Goal: Information Seeking & Learning: Learn about a topic

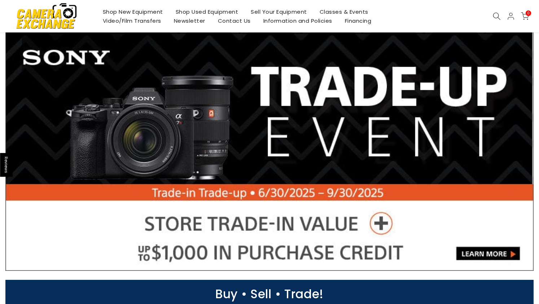
scroll to position [20, 0]
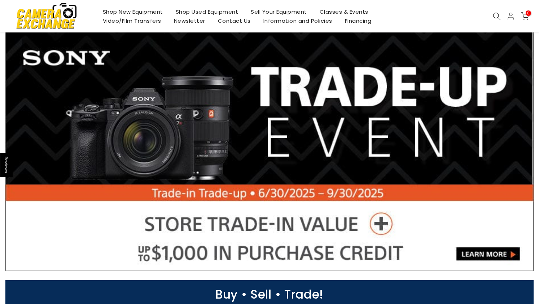
click at [205, 175] on link at bounding box center [269, 150] width 528 height 242
click at [210, 11] on link "Shop Used Equipment" at bounding box center [206, 11] width 75 height 9
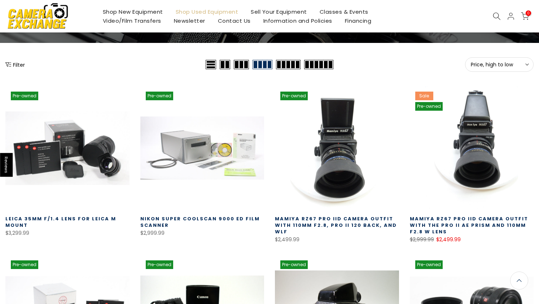
scroll to position [78, 0]
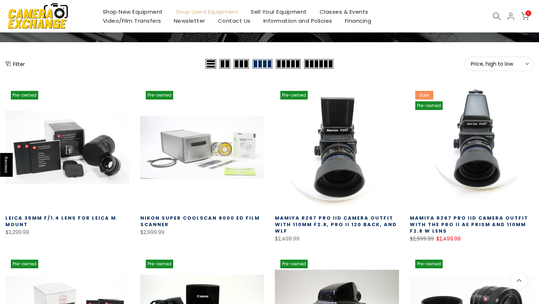
click at [14, 64] on button "Filter" at bounding box center [14, 63] width 19 height 7
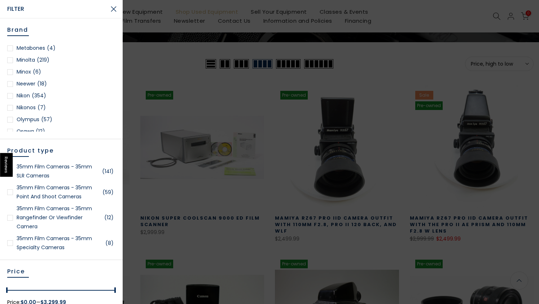
scroll to position [605, 0]
click at [27, 96] on link "Nikon (354)" at bounding box center [61, 96] width 108 height 9
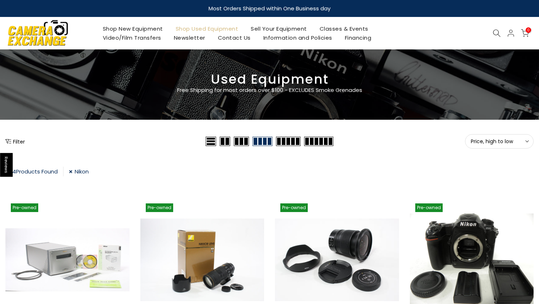
click at [16, 140] on button "Filter" at bounding box center [14, 141] width 19 height 7
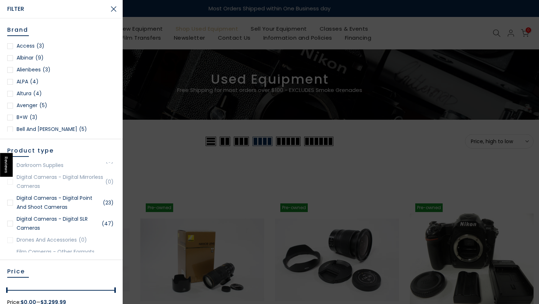
scroll to position [252, 0]
click at [49, 229] on link "Digital Cameras - Digital SLR Cameras (47)" at bounding box center [61, 224] width 108 height 18
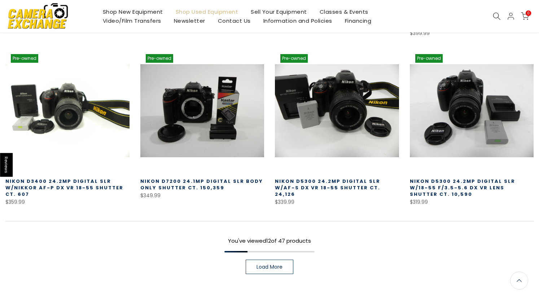
scroll to position [494, 0]
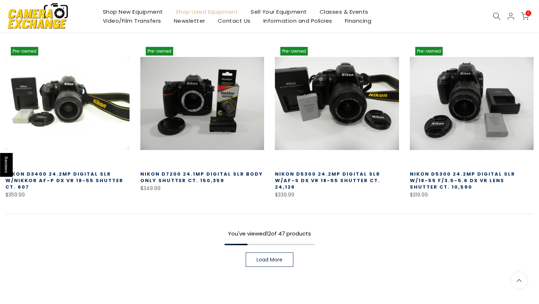
click at [275, 260] on span "Load More" at bounding box center [270, 259] width 26 height 5
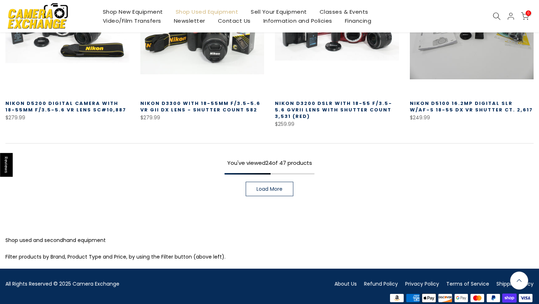
scroll to position [1071, 0]
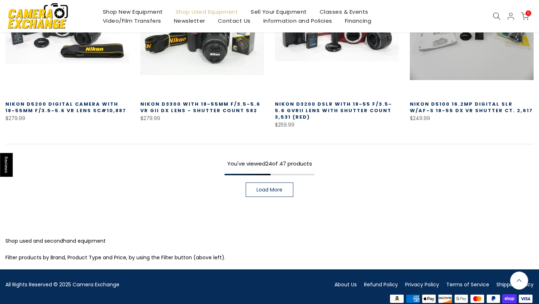
click at [283, 187] on span "Load More" at bounding box center [270, 189] width 26 height 5
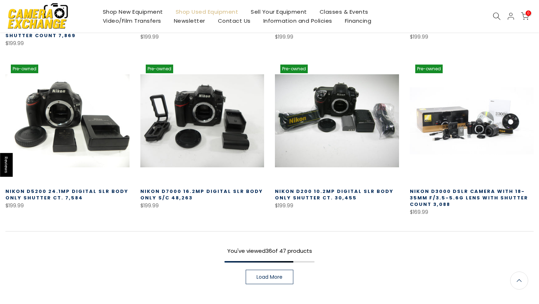
scroll to position [1502, 0]
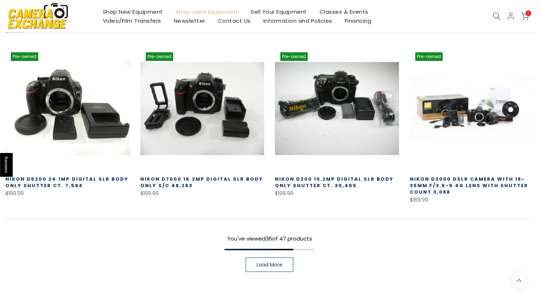
click at [269, 258] on link "Load More" at bounding box center [270, 265] width 48 height 14
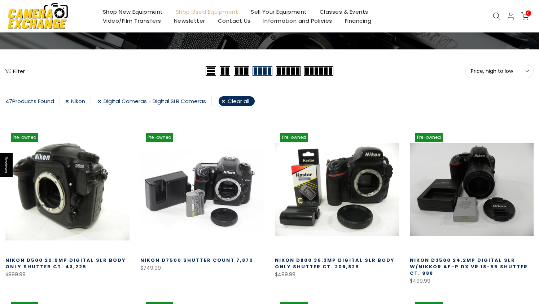
scroll to position [73, 0]
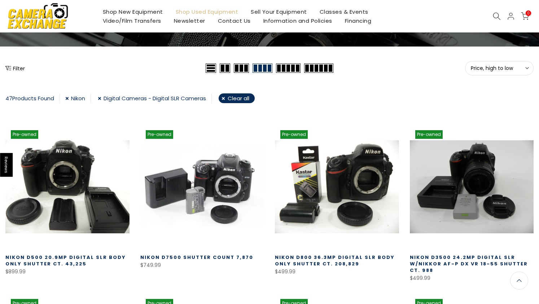
click at [101, 99] on link "Digital Cameras - Digital SLR Cameras" at bounding box center [155, 98] width 114 height 10
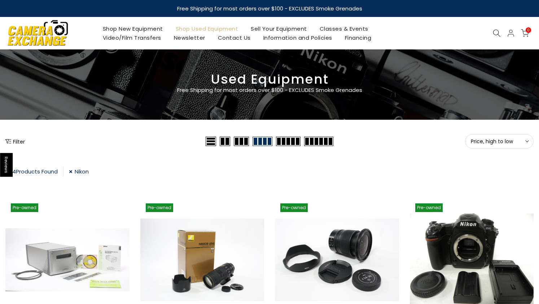
click at [19, 141] on button "Filter" at bounding box center [14, 141] width 19 height 7
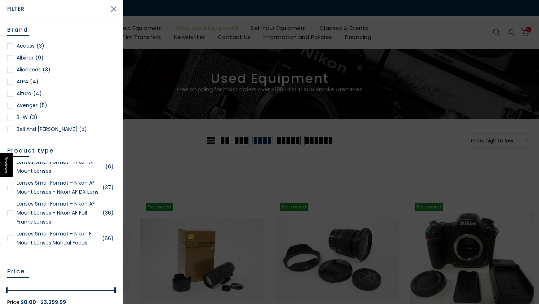
scroll to position [967, 0]
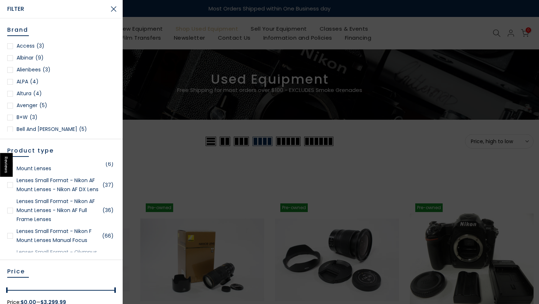
click at [38, 224] on link "Lenses Small Format - Nikon AF Mount Lenses - Nikon AF Full Frame Lenses (36)" at bounding box center [61, 210] width 108 height 27
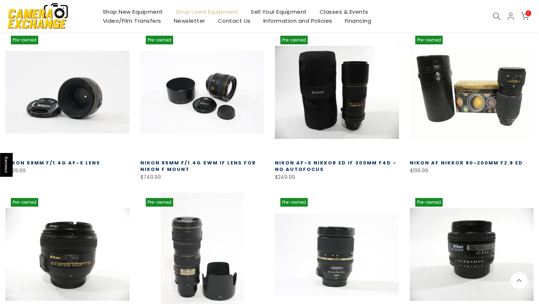
scroll to position [167, 0]
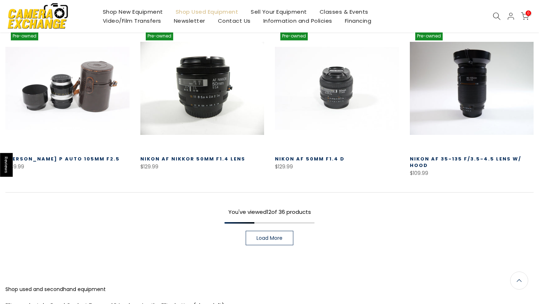
click at [270, 236] on span "Load More" at bounding box center [270, 238] width 26 height 5
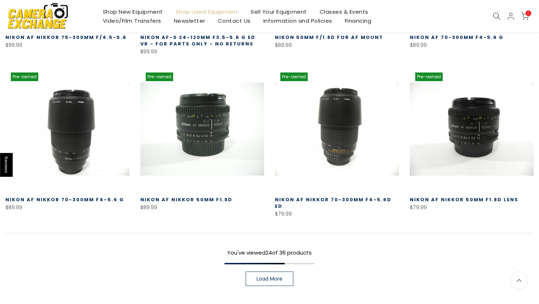
scroll to position [1028, 0]
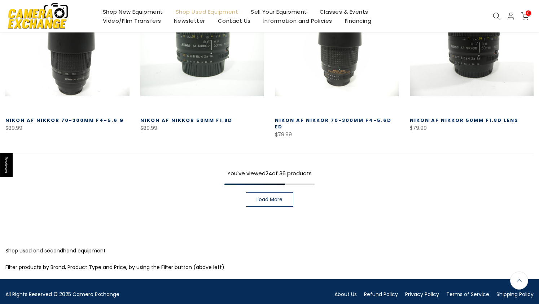
click at [269, 193] on link "Load More" at bounding box center [270, 199] width 48 height 14
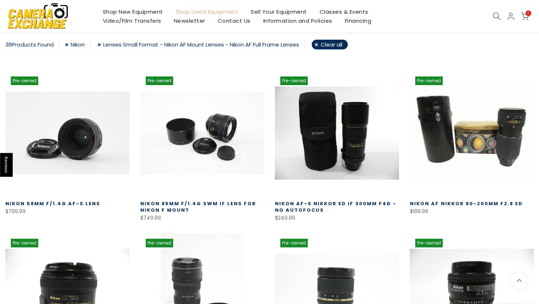
scroll to position [128, 0]
